Goal: Task Accomplishment & Management: Manage account settings

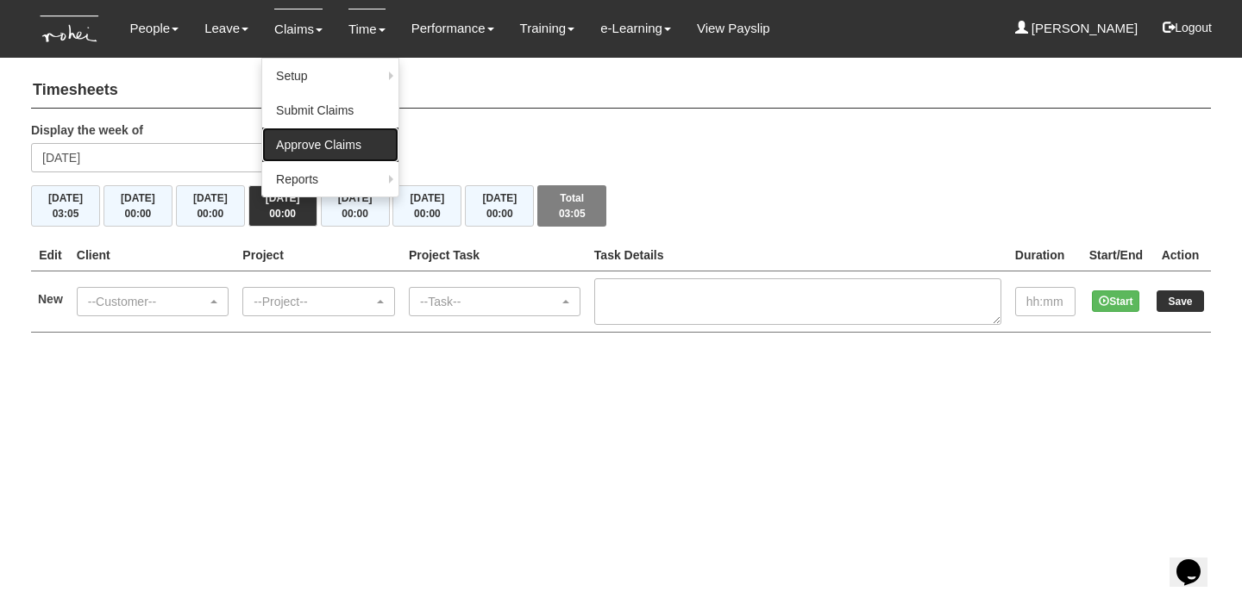
click at [292, 145] on link "Approve Claims" at bounding box center [330, 145] width 136 height 34
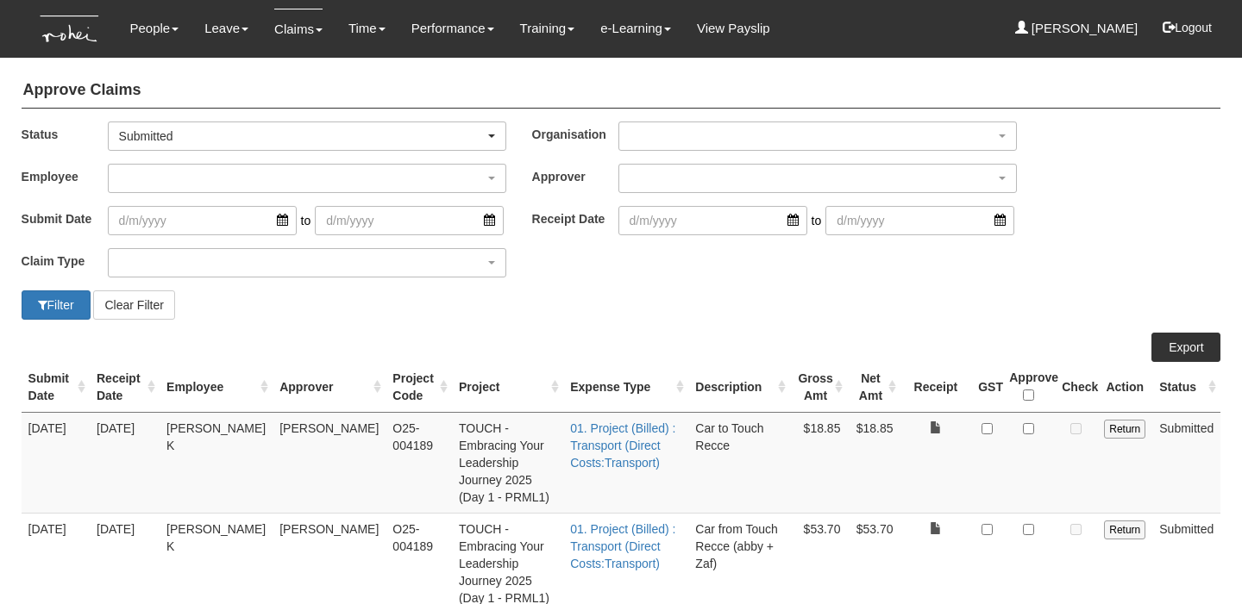
select select "50"
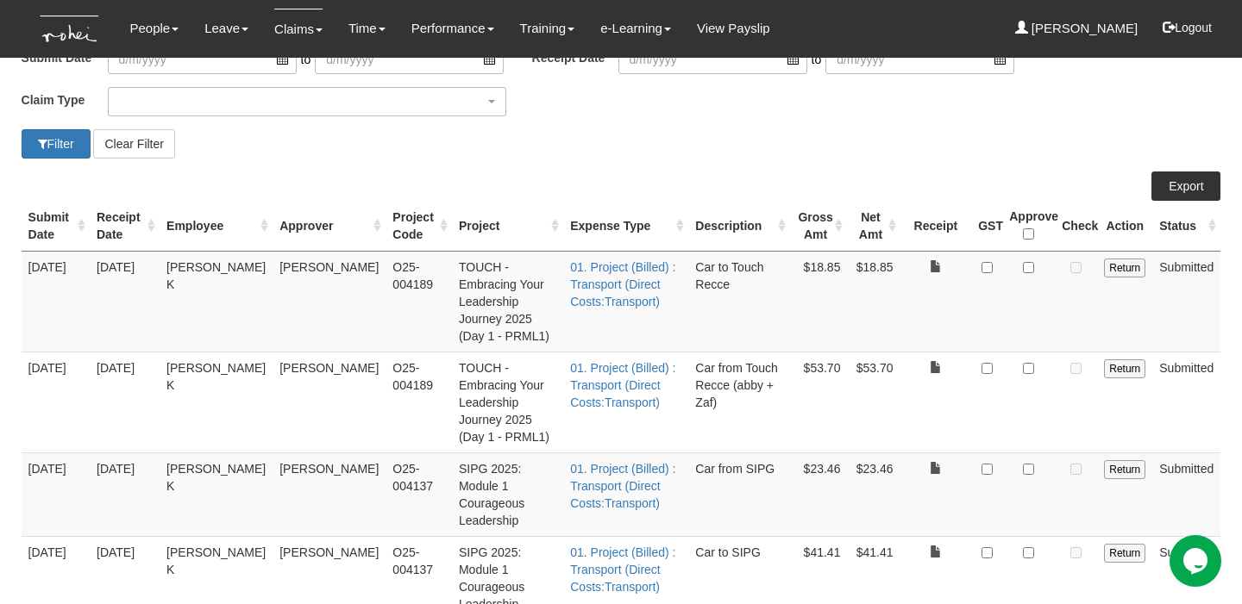
scroll to position [166, 0]
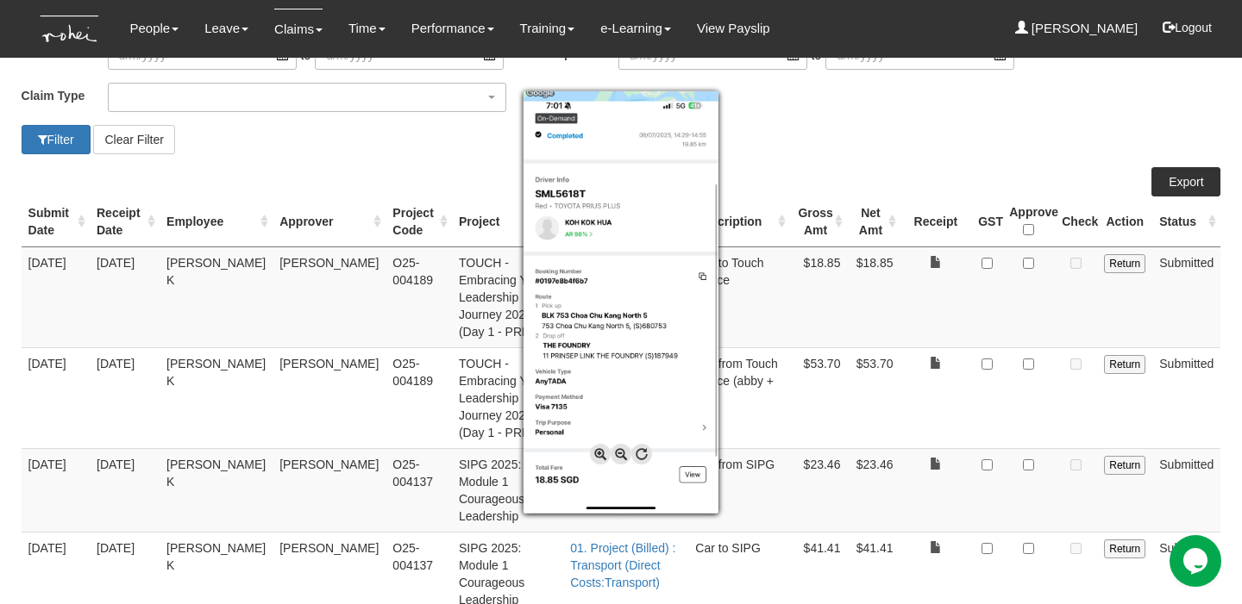
click at [1030, 263] on div at bounding box center [621, 302] width 1242 height 604
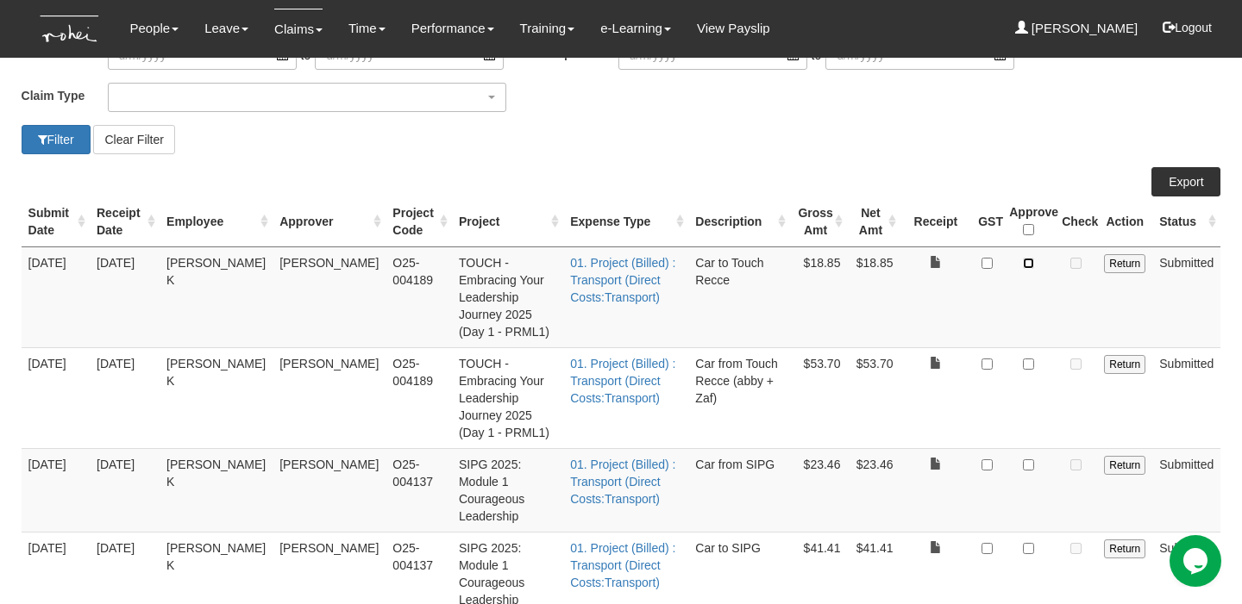
click at [1030, 263] on input "checkbox" at bounding box center [1028, 263] width 11 height 11
checkbox input "true"
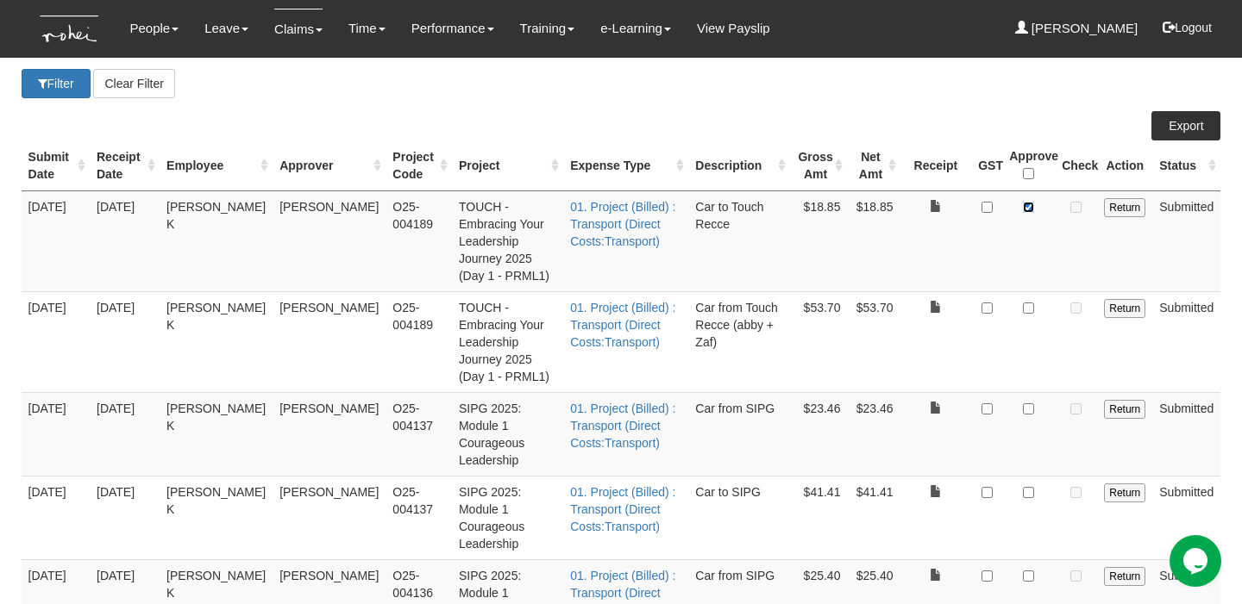
scroll to position [229, 0]
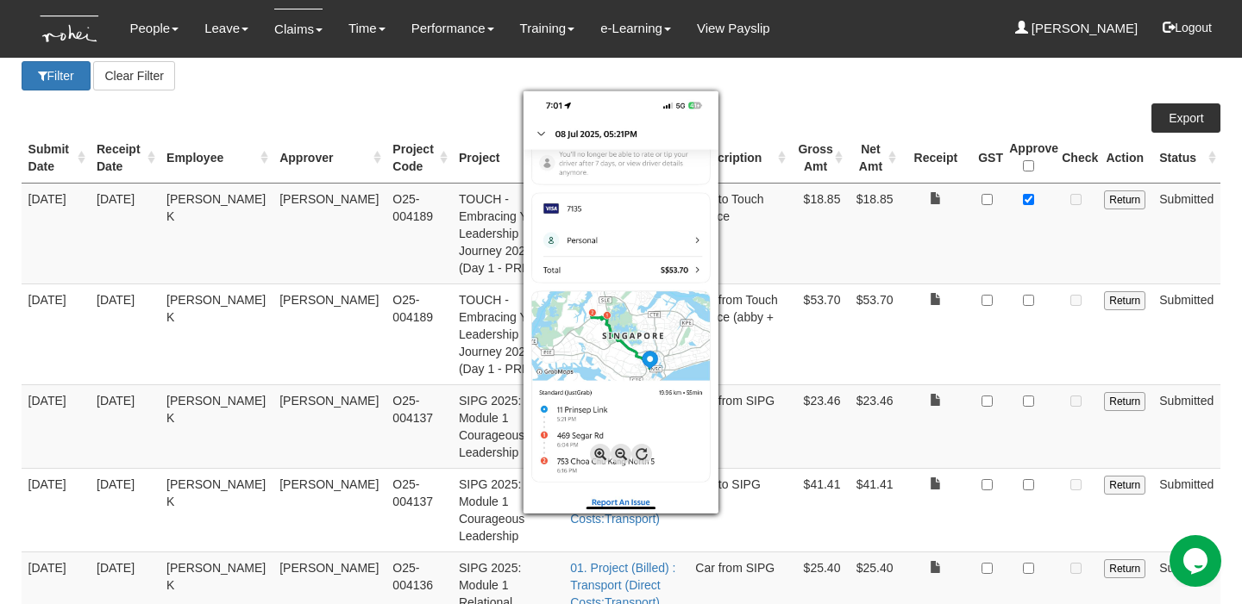
click at [1036, 260] on div at bounding box center [621, 302] width 1242 height 604
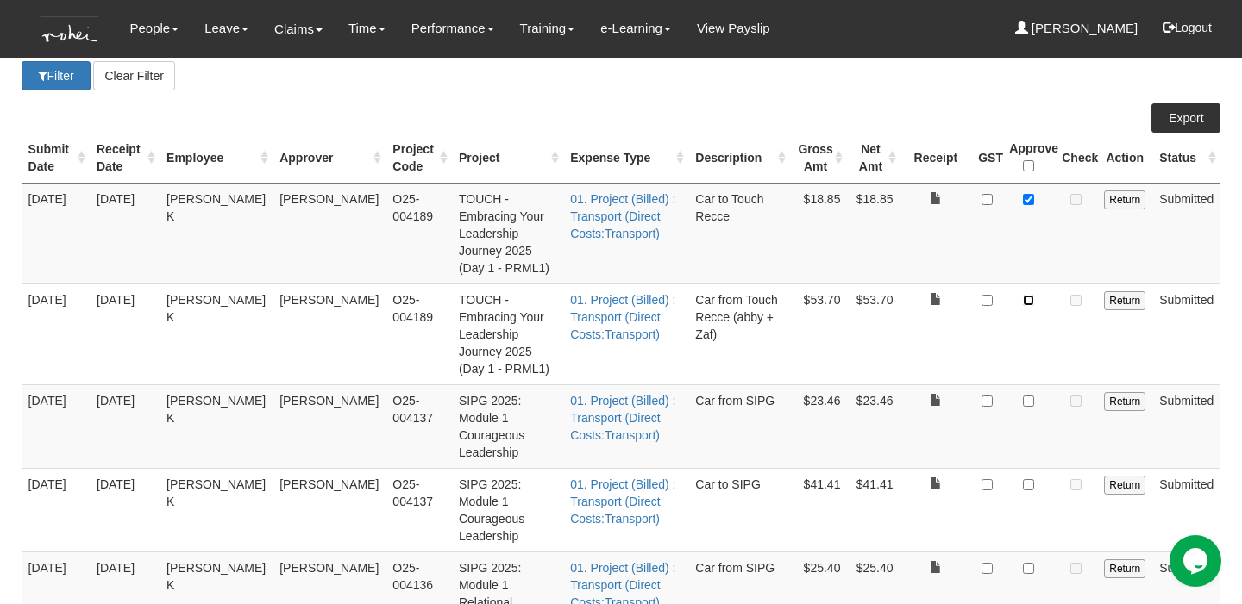
click at [1030, 295] on input "checkbox" at bounding box center [1028, 300] width 11 height 11
checkbox input "true"
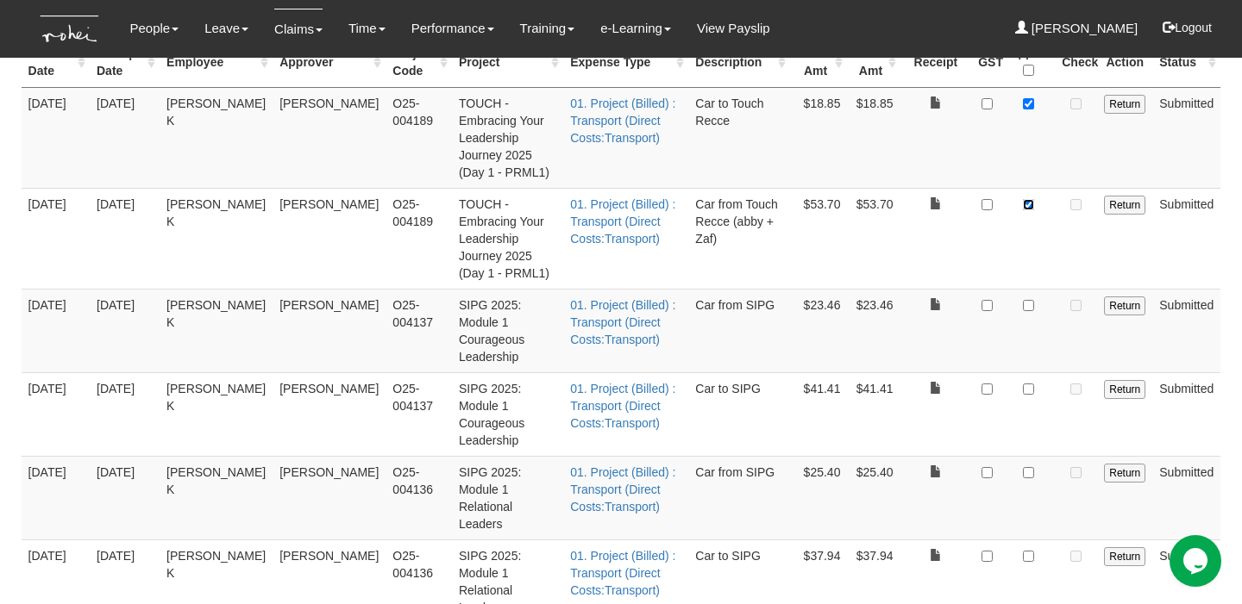
scroll to position [327, 0]
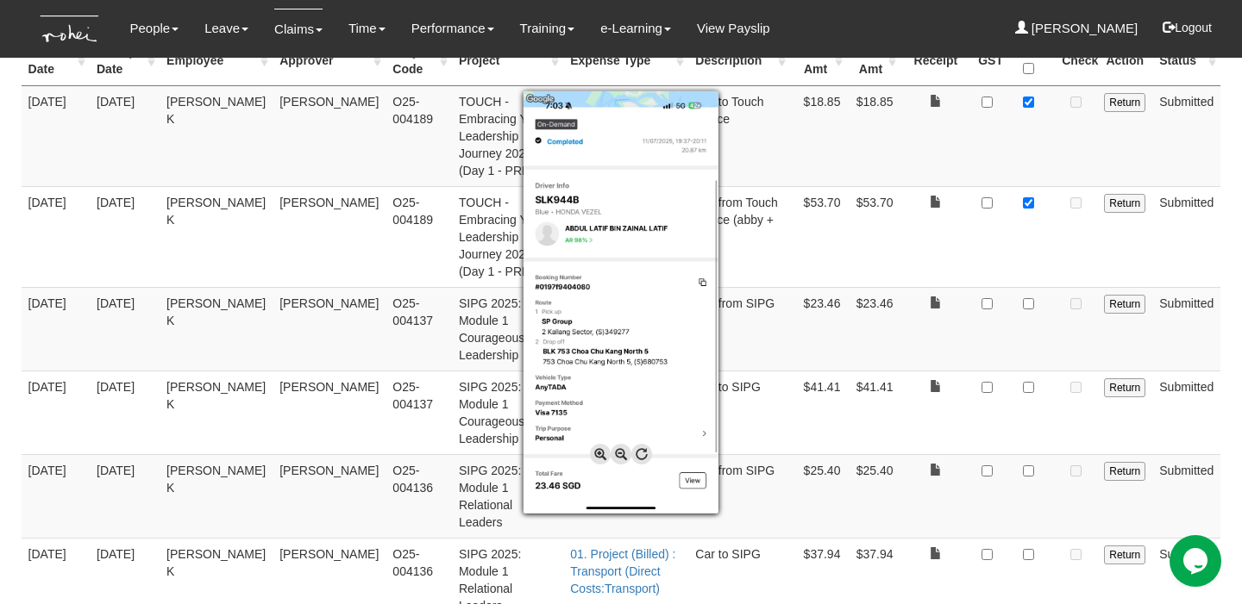
click at [992, 246] on div at bounding box center [621, 302] width 1242 height 604
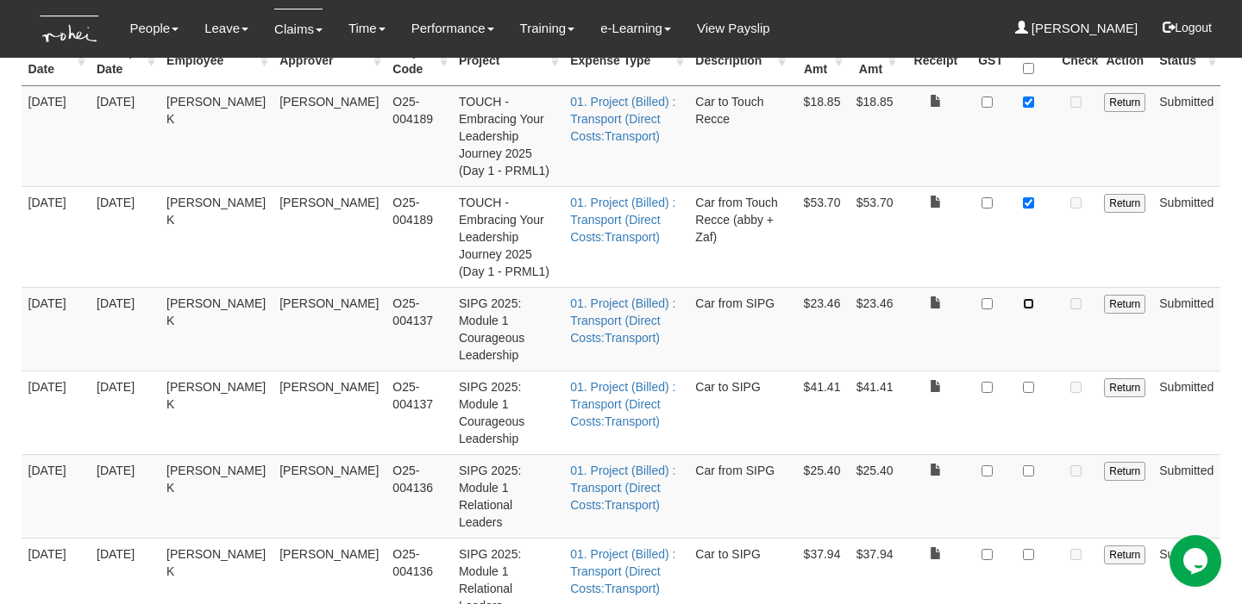
click at [1032, 298] on input "checkbox" at bounding box center [1028, 303] width 11 height 11
checkbox input "true"
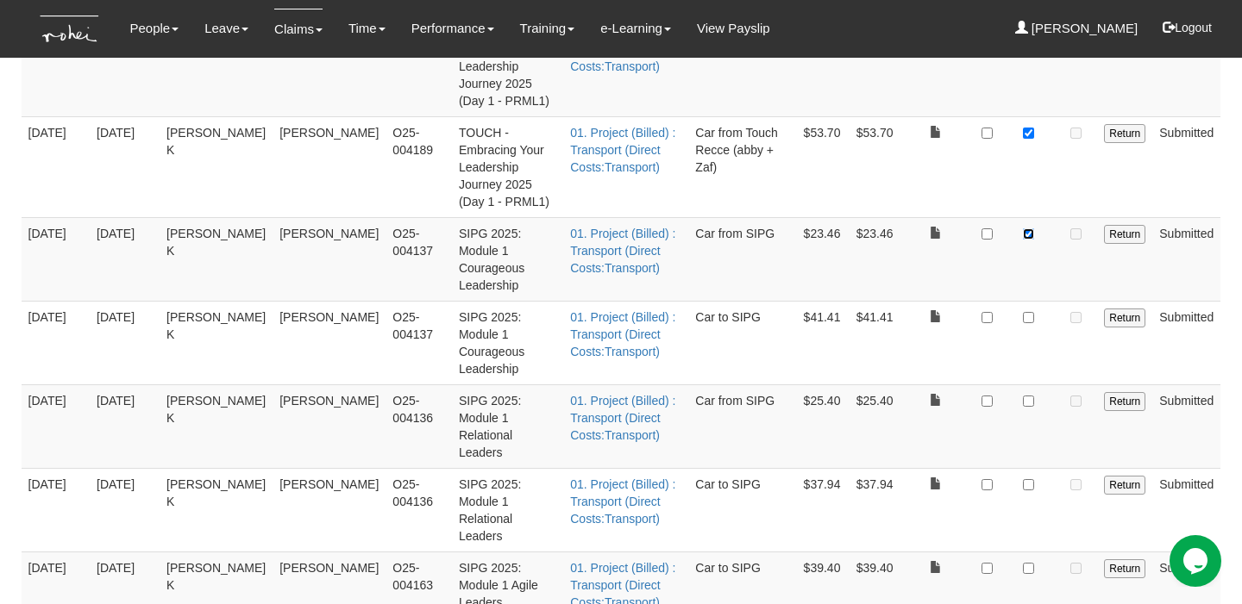
scroll to position [398, 0]
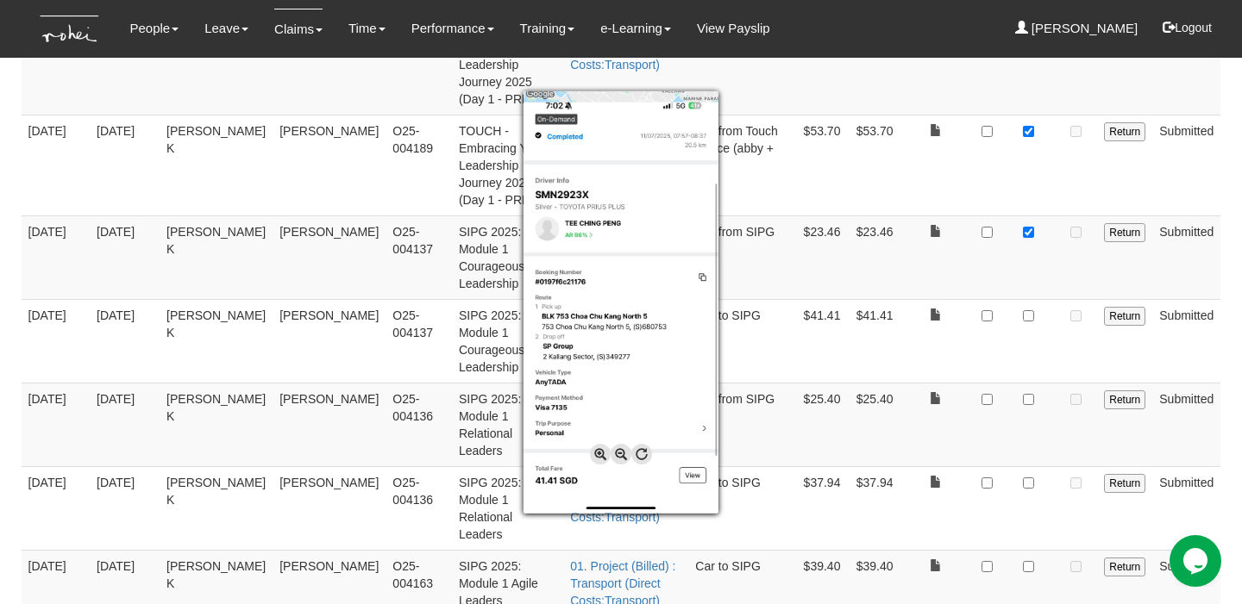
click at [967, 242] on div at bounding box center [621, 302] width 1242 height 604
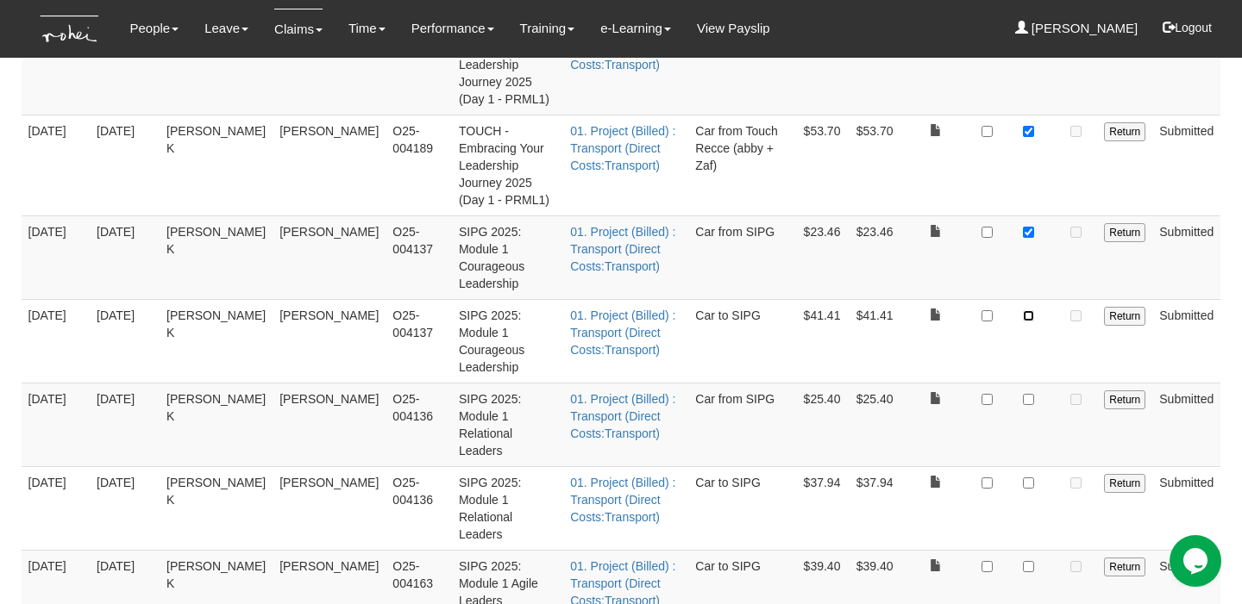
click at [1026, 310] on input "checkbox" at bounding box center [1028, 315] width 11 height 11
checkbox input "true"
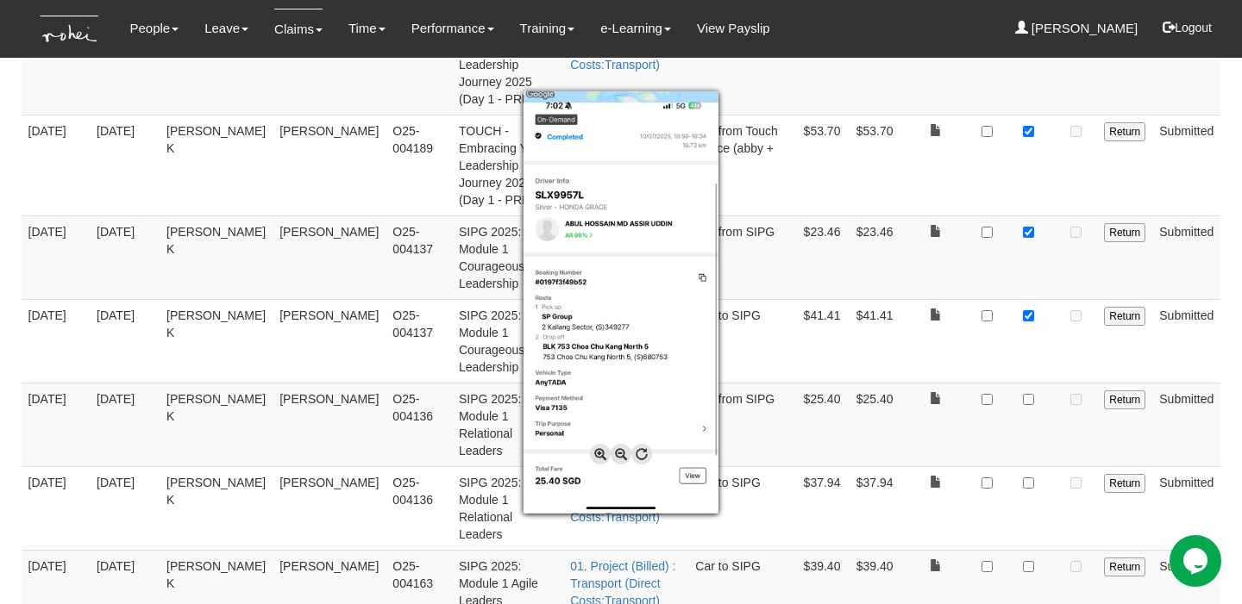
click at [977, 297] on div at bounding box center [621, 302] width 1242 height 604
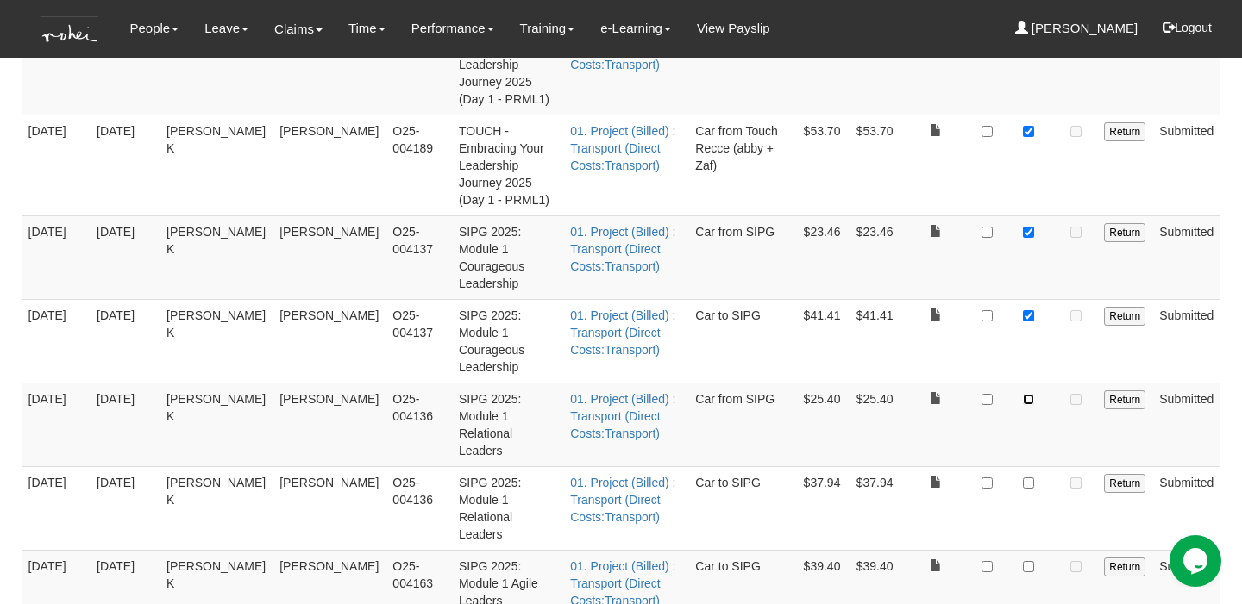
click at [1031, 394] on input "checkbox" at bounding box center [1028, 399] width 11 height 11
checkbox input "true"
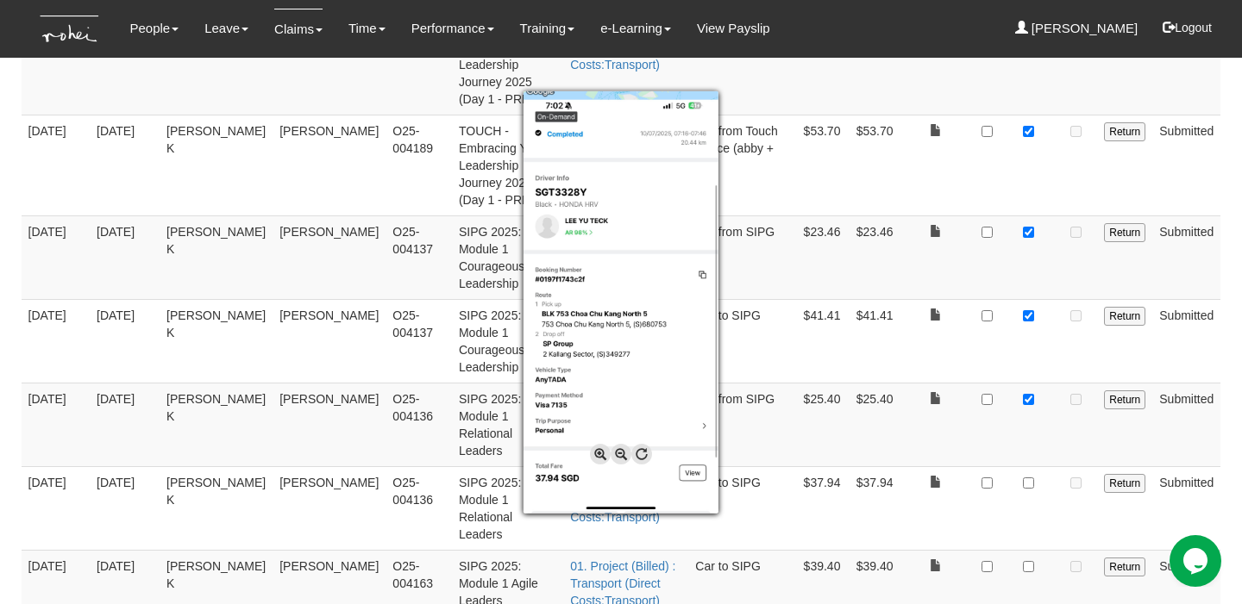
click at [983, 367] on div at bounding box center [621, 302] width 1242 height 604
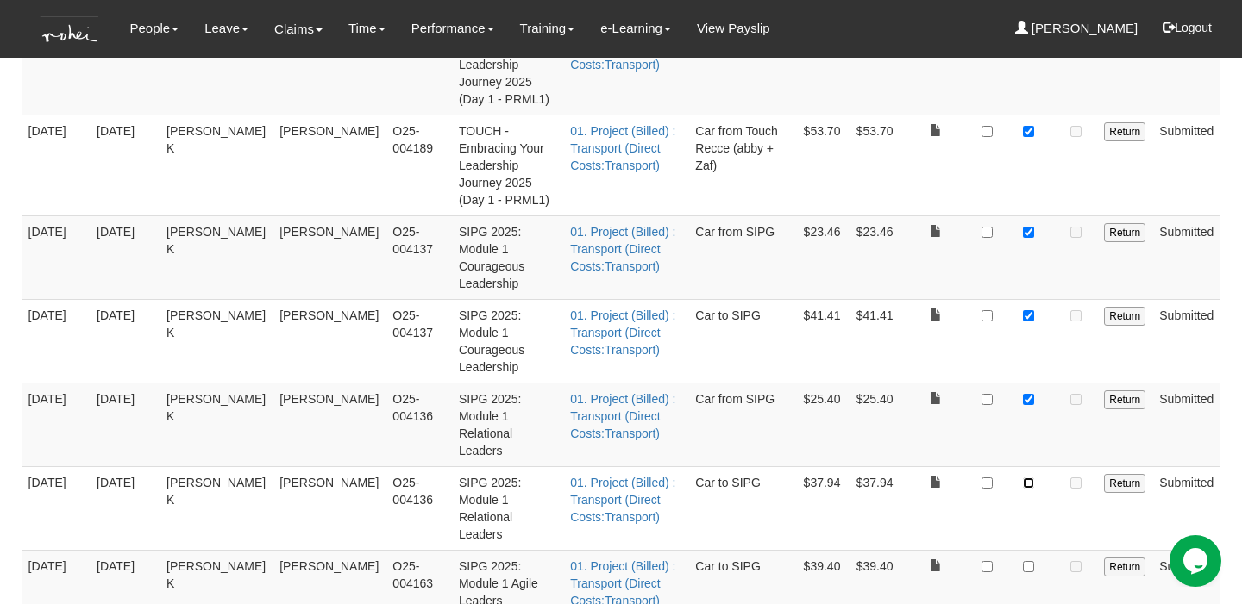
click at [1031, 478] on input "checkbox" at bounding box center [1028, 483] width 11 height 11
checkbox input "true"
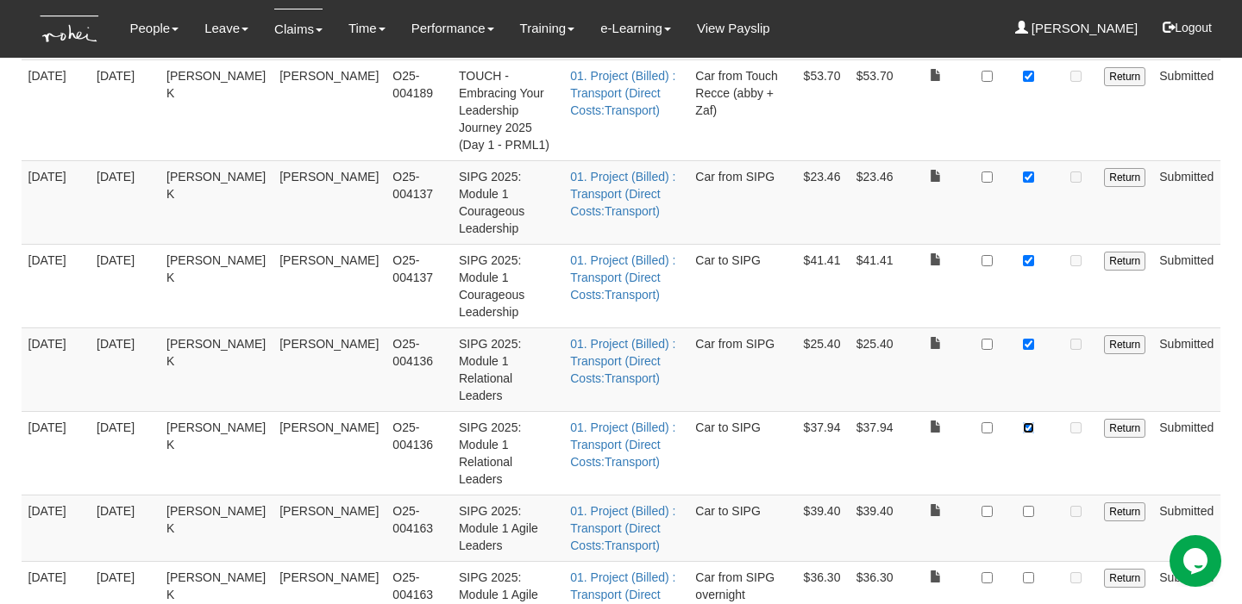
scroll to position [463, 0]
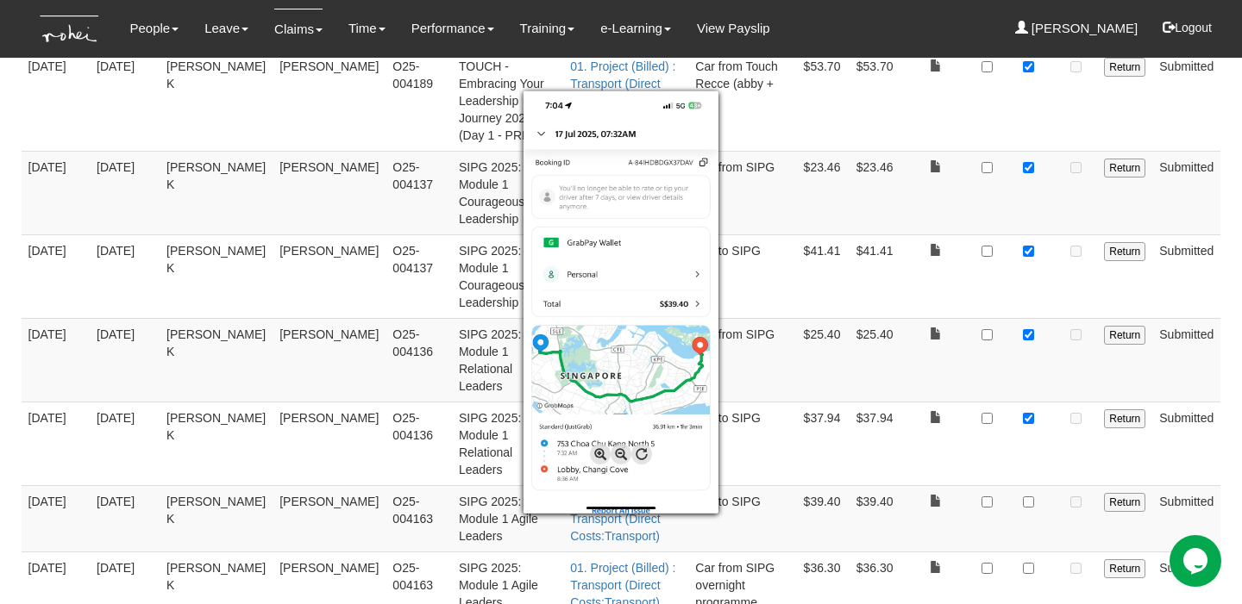
click at [1029, 394] on div at bounding box center [621, 302] width 1242 height 604
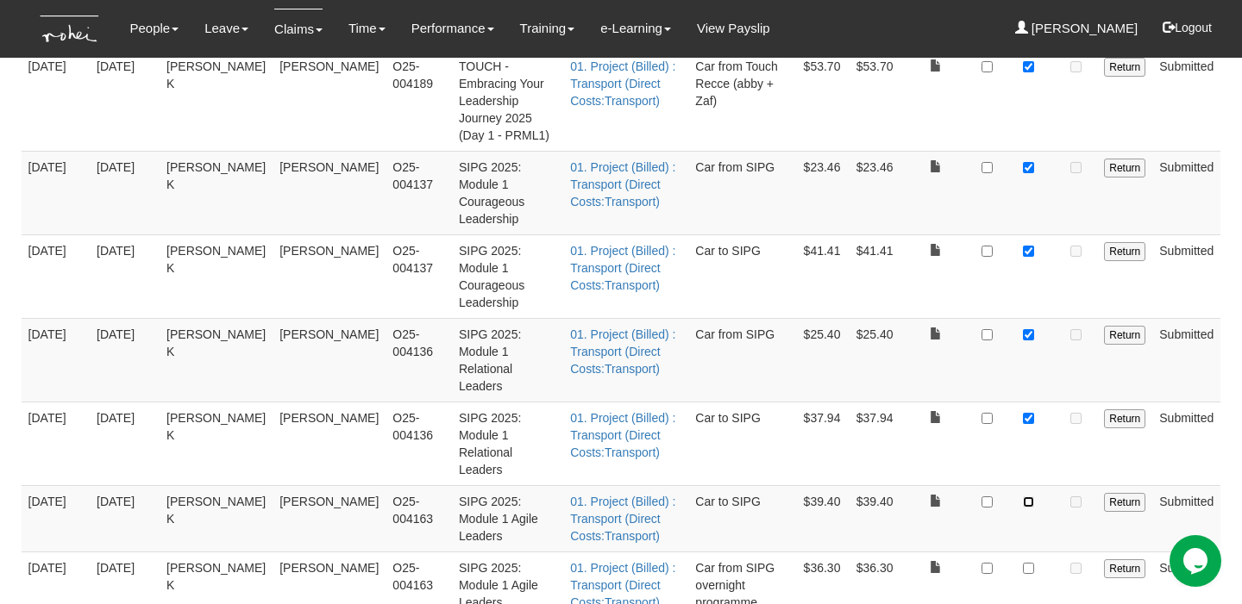
click at [1029, 497] on input "checkbox" at bounding box center [1028, 502] width 11 height 11
checkbox input "true"
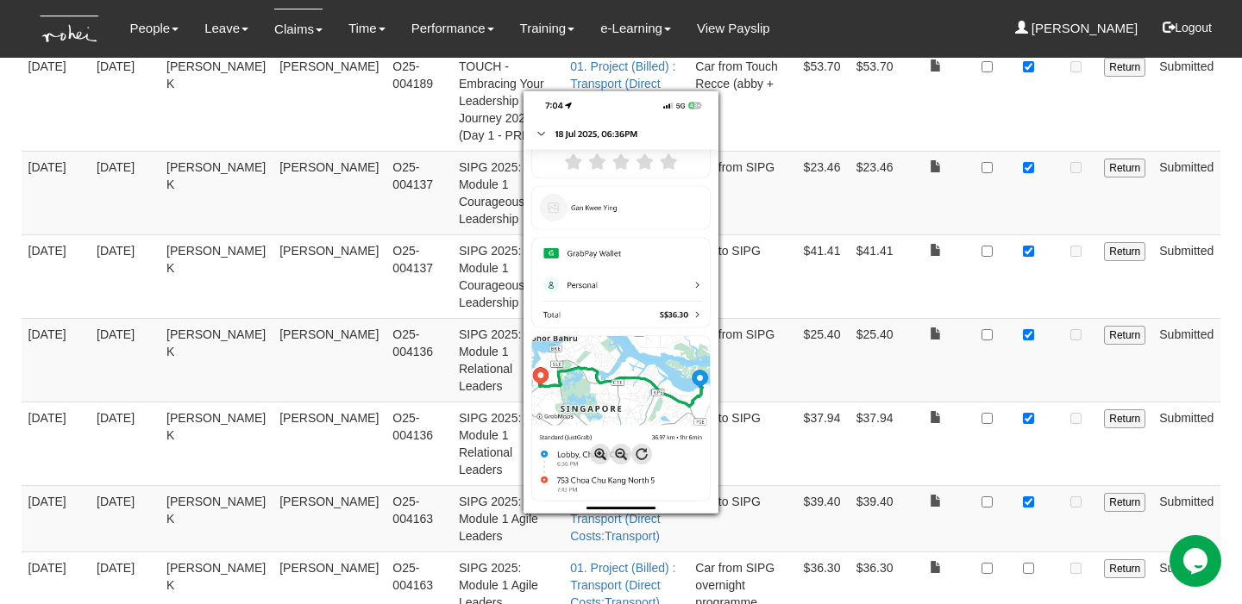
click at [1034, 454] on div at bounding box center [621, 302] width 1242 height 604
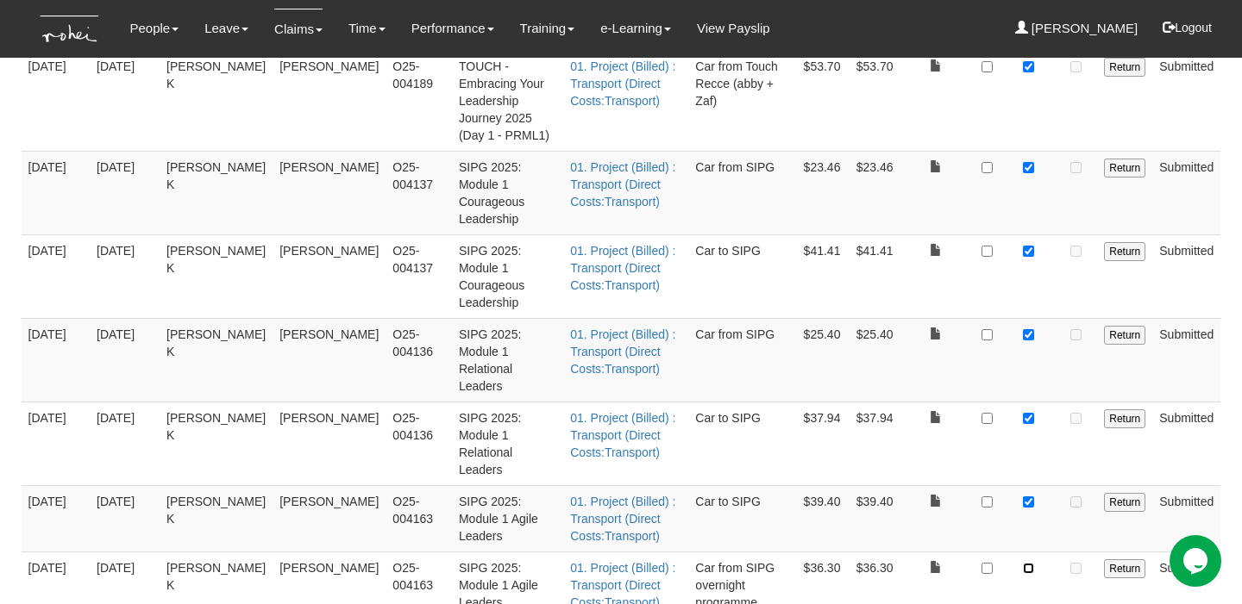
click at [1034, 563] on input "checkbox" at bounding box center [1028, 568] width 11 height 11
checkbox input "true"
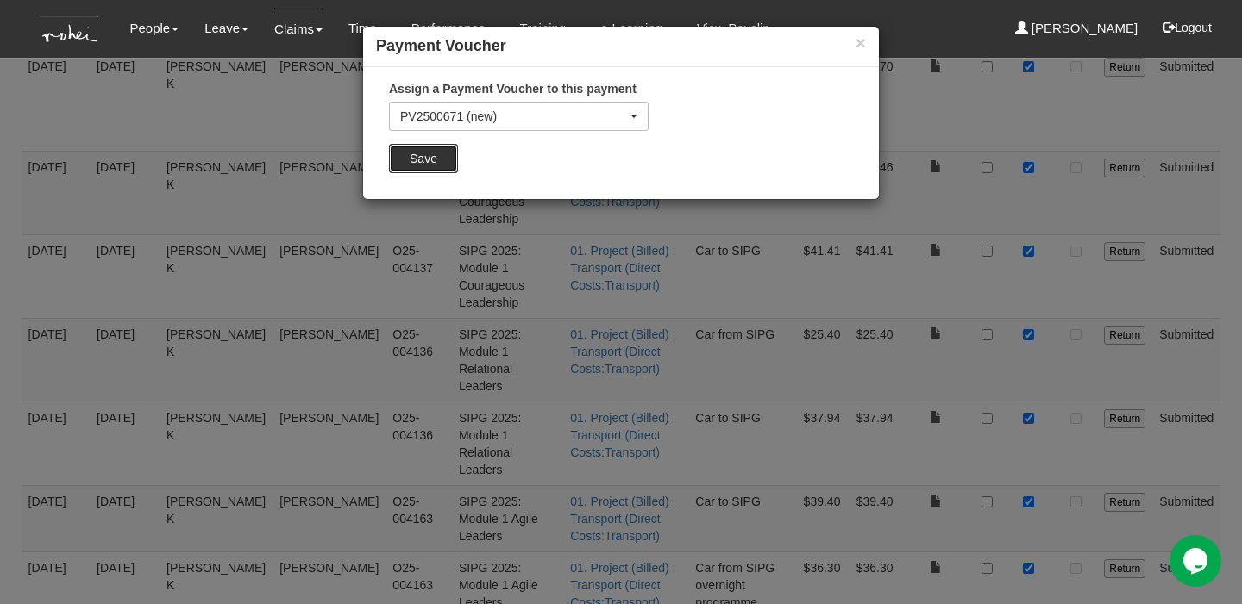
click at [444, 160] on input "Save" at bounding box center [423, 158] width 69 height 29
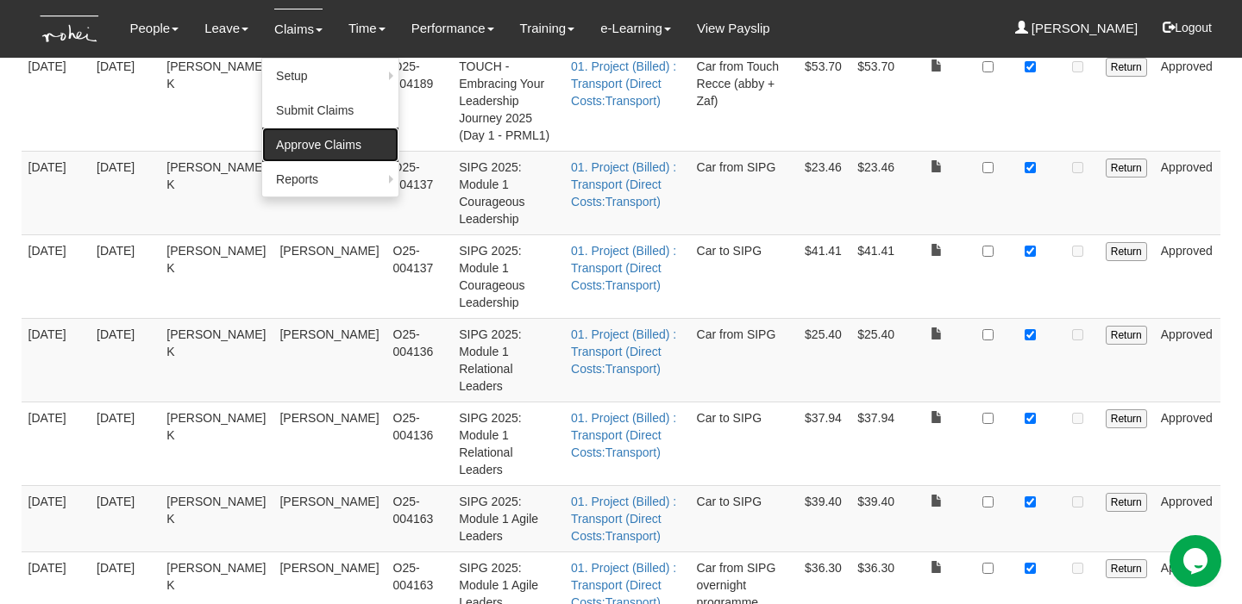
click at [298, 136] on link "Approve Claims" at bounding box center [330, 145] width 136 height 34
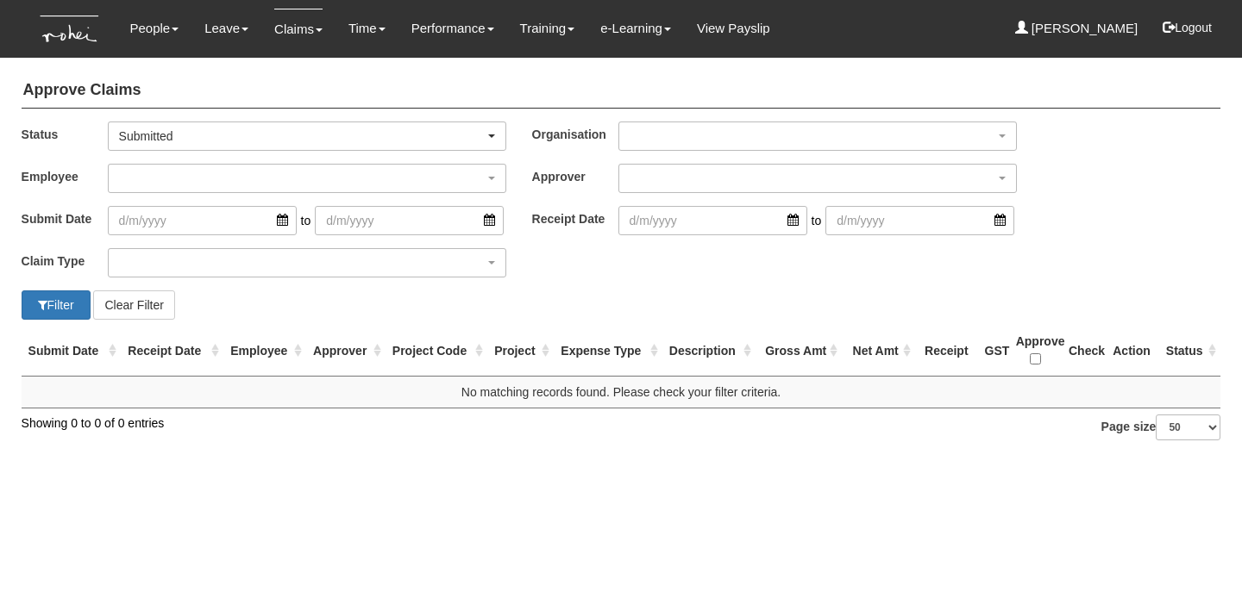
select select "50"
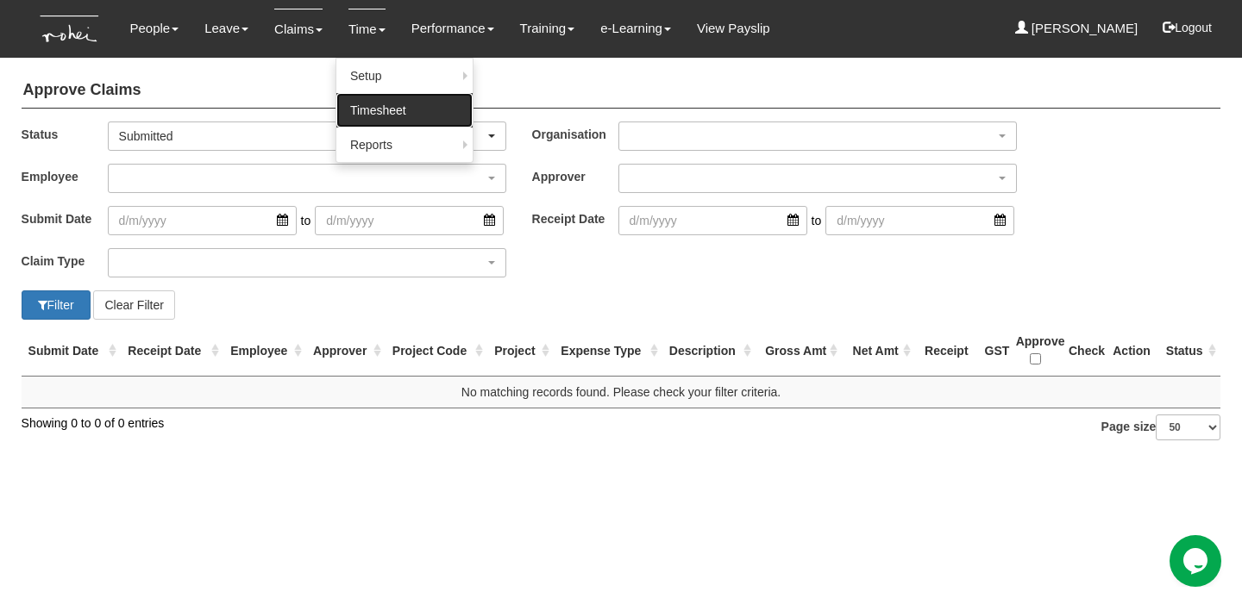
click at [359, 97] on link "Timesheet" at bounding box center [404, 110] width 136 height 34
